Goal: Book appointment/travel/reservation

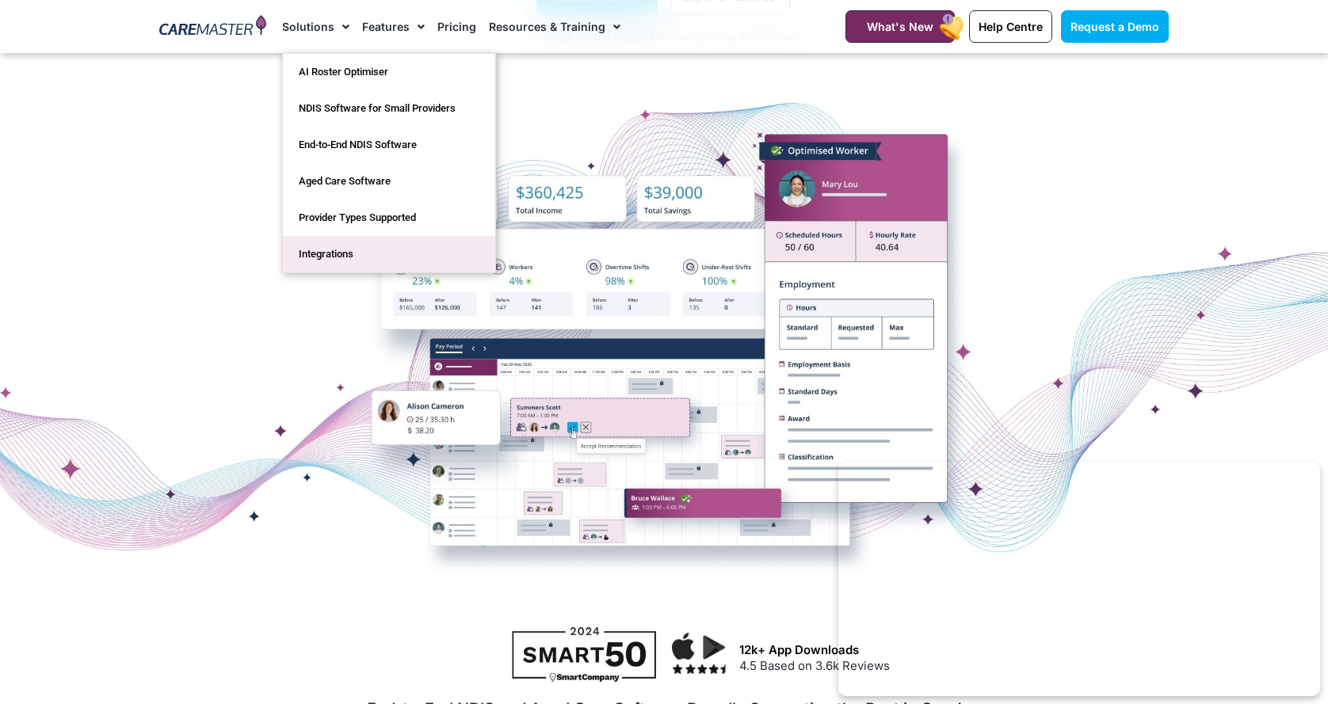
click at [412, 258] on link "Integrations" at bounding box center [389, 254] width 212 height 36
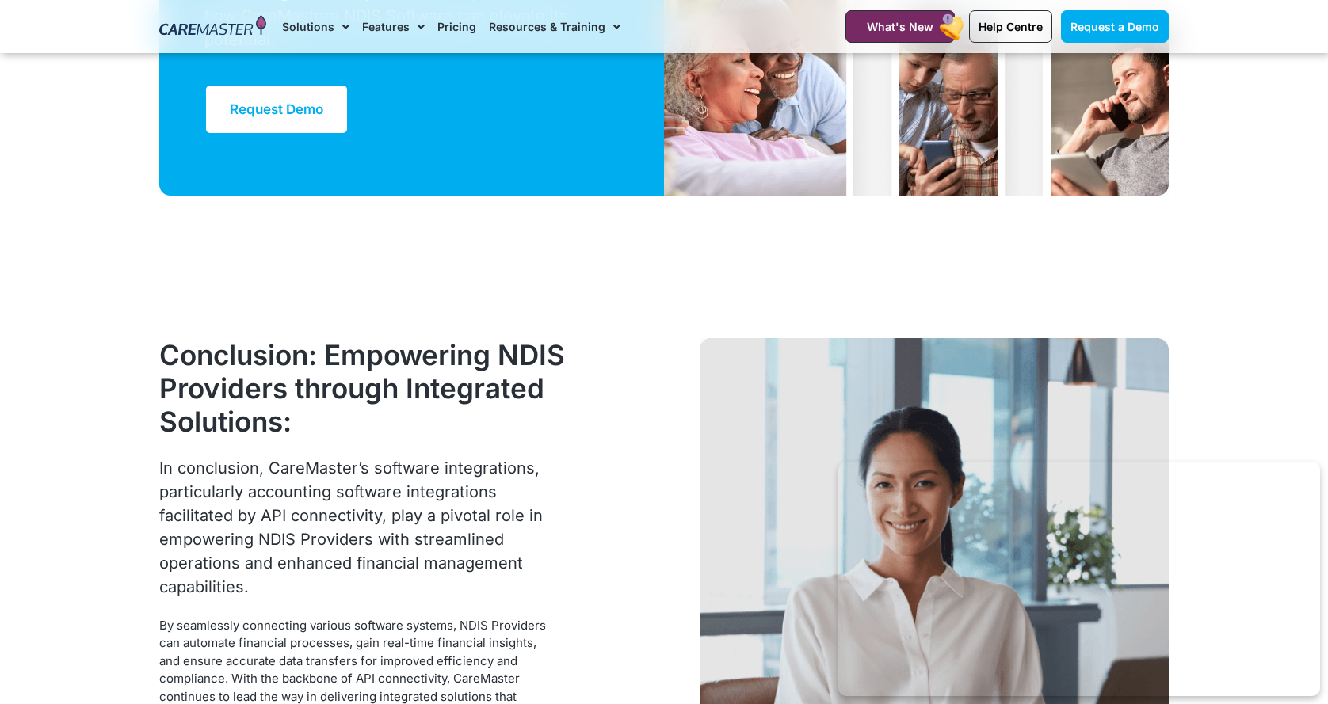
scroll to position [5307, 0]
